Goal: Information Seeking & Learning: Learn about a topic

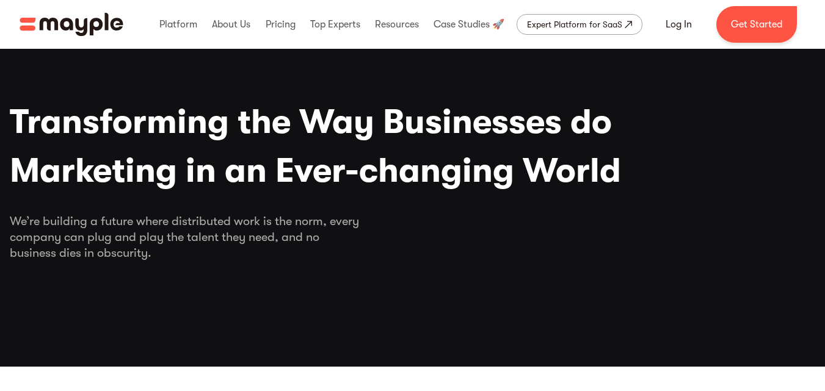
click at [260, 26] on div "Platform Mayple platform Platform Overview Platform Overview How Mayple works D…" at bounding box center [477, 24] width 658 height 39
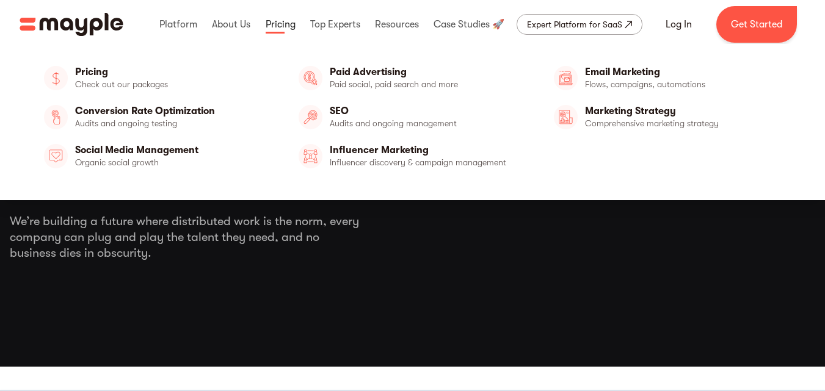
drag, startPoint x: 0, startPoint y: 0, endPoint x: 272, endPoint y: 26, distance: 273.0
click at [272, 26] on div "Platform Mayple platform Platform Overview Platform Overview How Mayple works D…" at bounding box center [477, 24] width 658 height 39
click at [272, 26] on link at bounding box center [281, 24] width 36 height 39
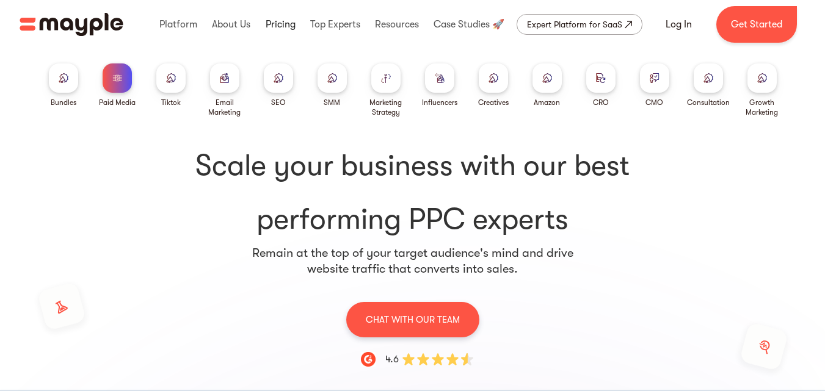
click at [288, 34] on link at bounding box center [281, 24] width 36 height 39
